Goal: Information Seeking & Learning: Understand process/instructions

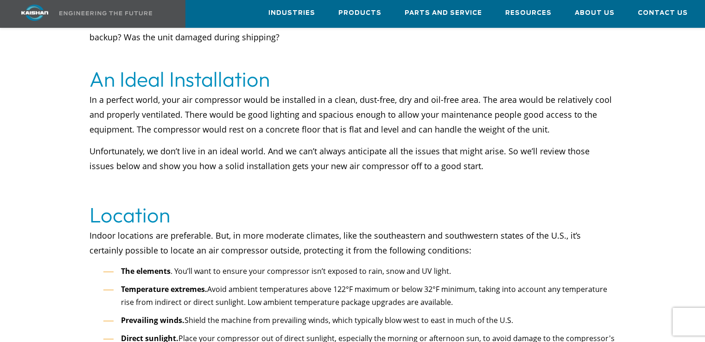
scroll to position [510, 0]
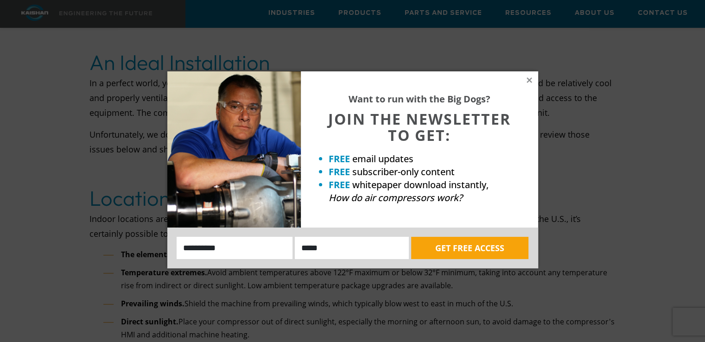
click at [111, 236] on div "Want to run with the Big Dogs? JOIN THE NEWSLETTER TO GET: FREE email updates F…" at bounding box center [352, 171] width 705 height 342
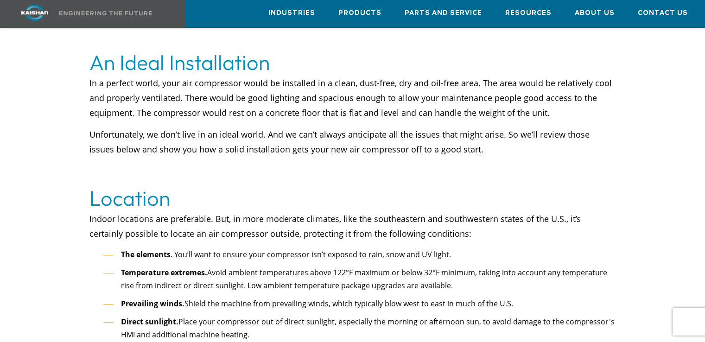
scroll to position [556, 0]
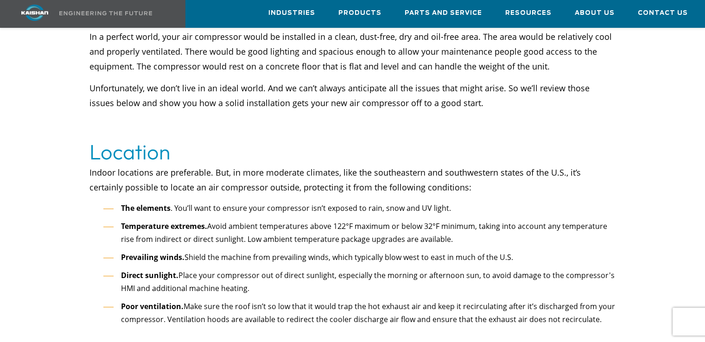
drag, startPoint x: 208, startPoint y: 211, endPoint x: 447, endPoint y: 222, distance: 239.5
click at [447, 222] on li "Temperature extremes. Avoid ambient temperatures above 122°F maximum or below 3…" at bounding box center [359, 233] width 512 height 26
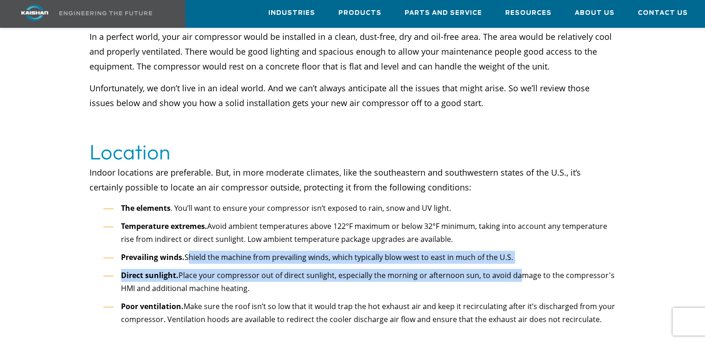
drag, startPoint x: 186, startPoint y: 242, endPoint x: 511, endPoint y: 251, distance: 325.6
click at [511, 251] on ul "The elements . You’ll want to ensure your compressor isn’t exposed to rain, sno…" at bounding box center [359, 264] width 512 height 125
click at [249, 269] on li "Direct sunlight. Place your compressor out of direct sunlight, especially the m…" at bounding box center [359, 282] width 512 height 26
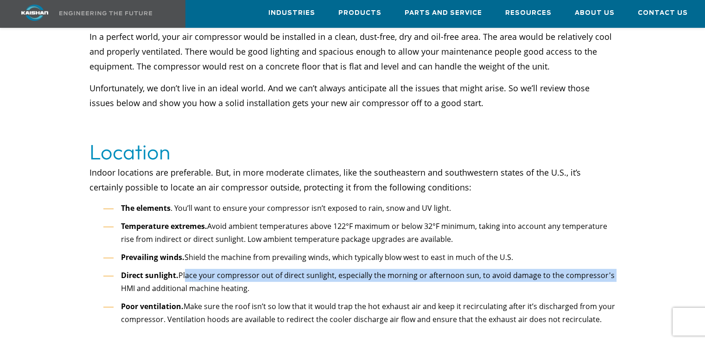
drag, startPoint x: 184, startPoint y: 260, endPoint x: 610, endPoint y: 264, distance: 426.6
click at [610, 269] on li "Direct sunlight. Place your compressor out of direct sunlight, especially the m…" at bounding box center [359, 282] width 512 height 26
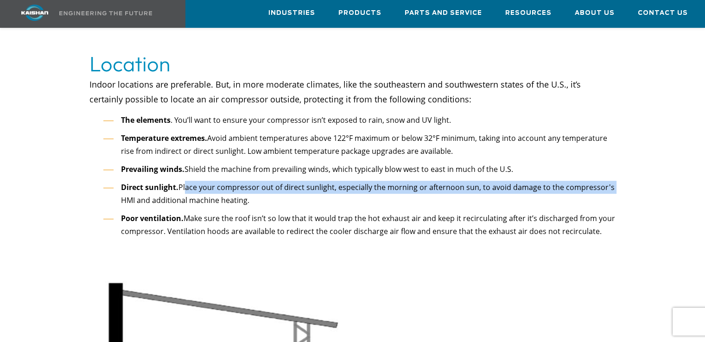
scroll to position [649, 0]
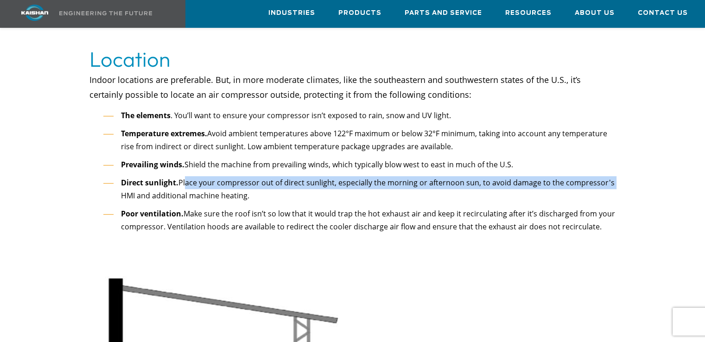
drag, startPoint x: 186, startPoint y: 197, endPoint x: 601, endPoint y: 215, distance: 415.4
click at [601, 215] on li "Poor ventilation. Make sure the roof isn’t so low that it would trap the hot ex…" at bounding box center [359, 220] width 512 height 26
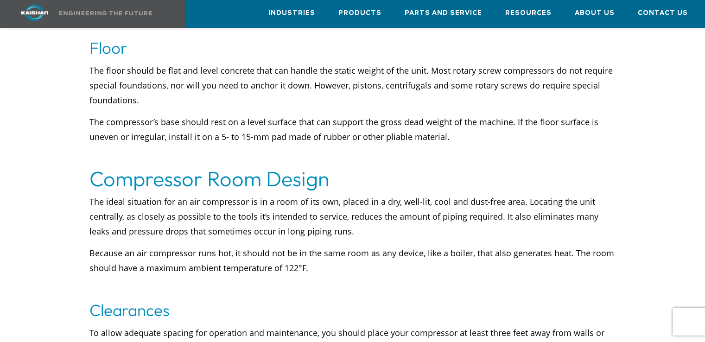
scroll to position [1252, 0]
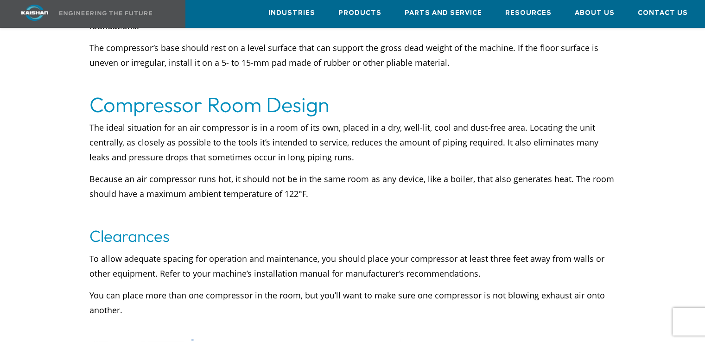
drag, startPoint x: 262, startPoint y: 199, endPoint x: 251, endPoint y: 204, distance: 11.6
click at [262, 208] on p at bounding box center [352, 215] width 526 height 15
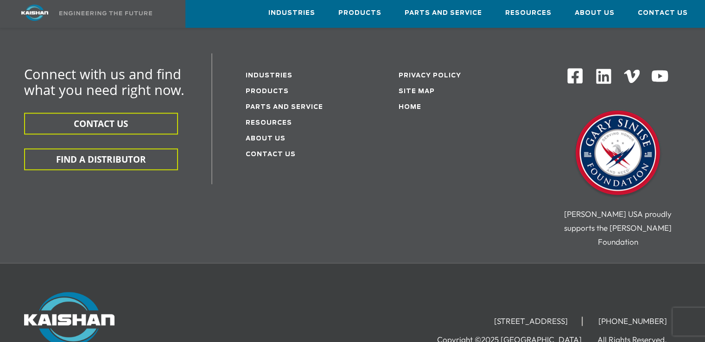
scroll to position [4739, 0]
